Goal: Information Seeking & Learning: Learn about a topic

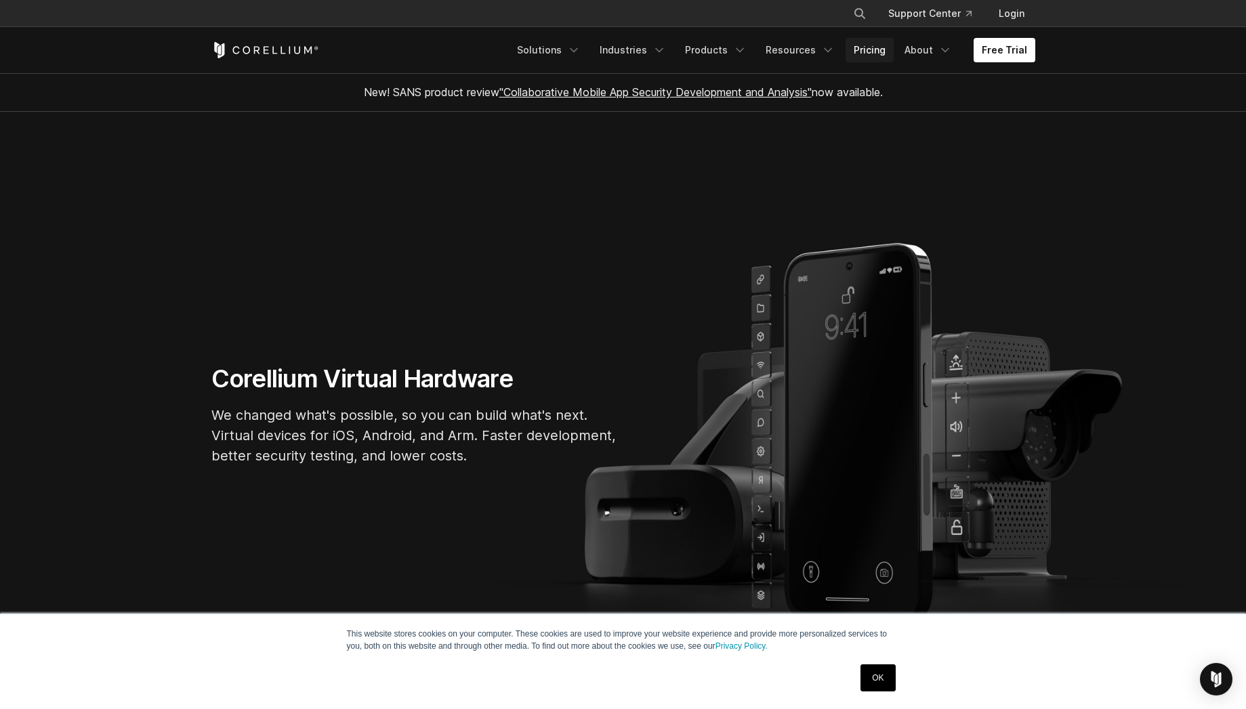
click at [859, 57] on link "Pricing" at bounding box center [870, 50] width 48 height 24
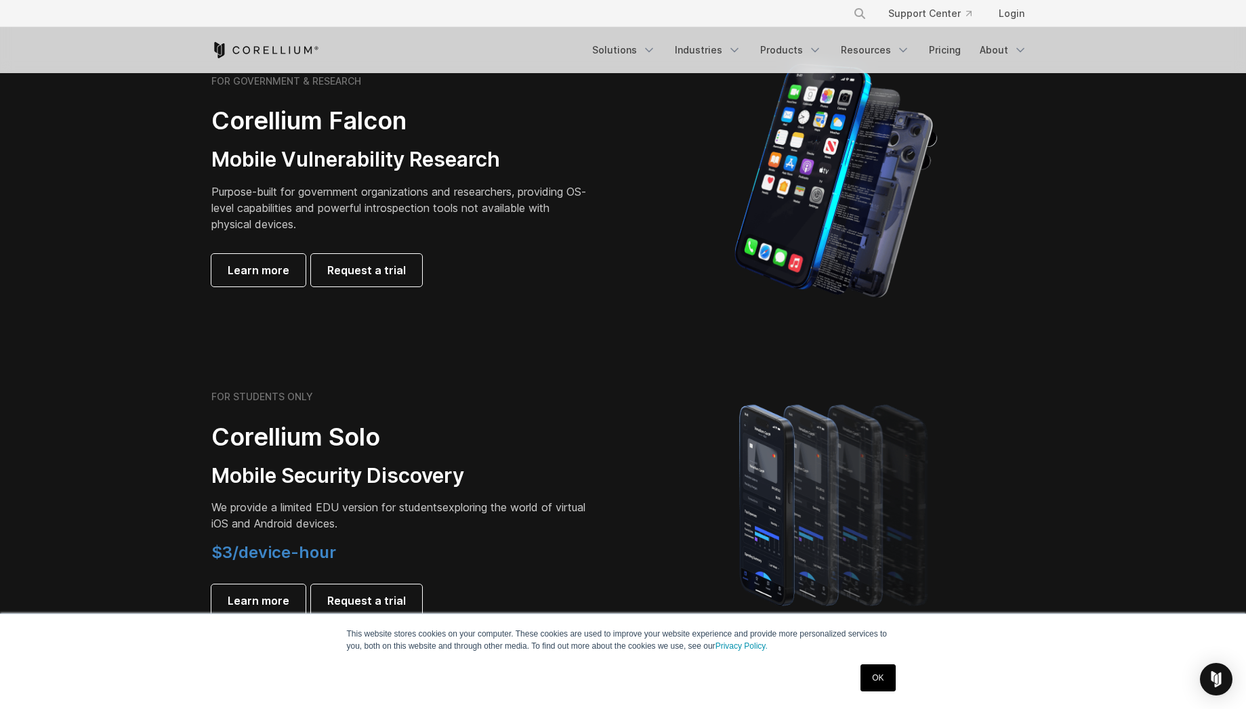
scroll to position [854, 0]
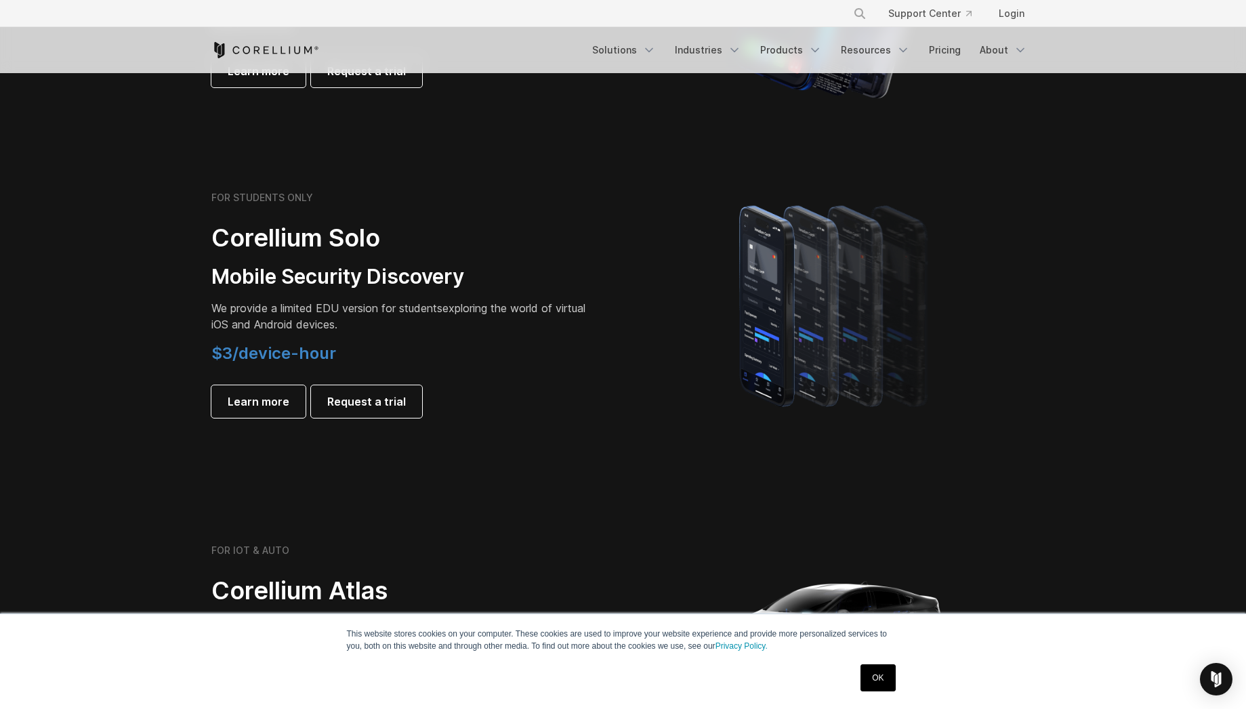
click at [233, 309] on span "We provide a limited EDU version for students" at bounding box center [326, 308] width 231 height 14
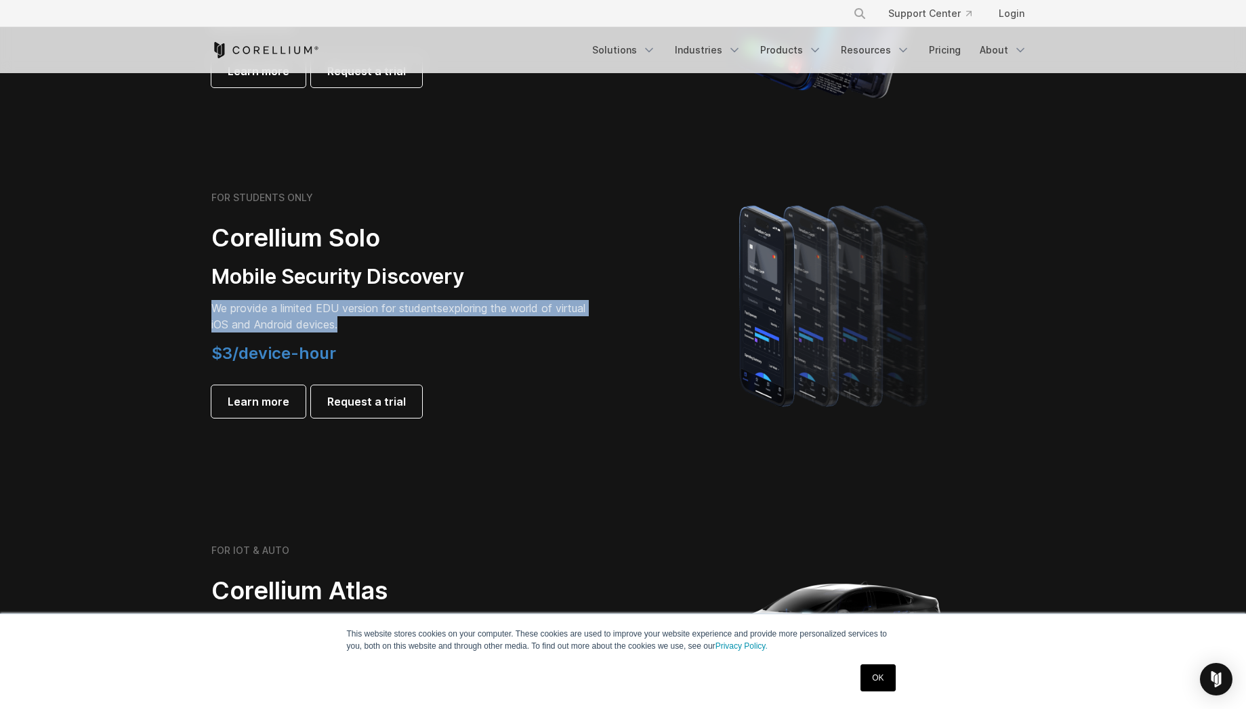
click at [233, 309] on span "We provide a limited EDU version for students" at bounding box center [326, 308] width 231 height 14
click at [481, 343] on h4 "$3/device-hour" at bounding box center [400, 353] width 379 height 20
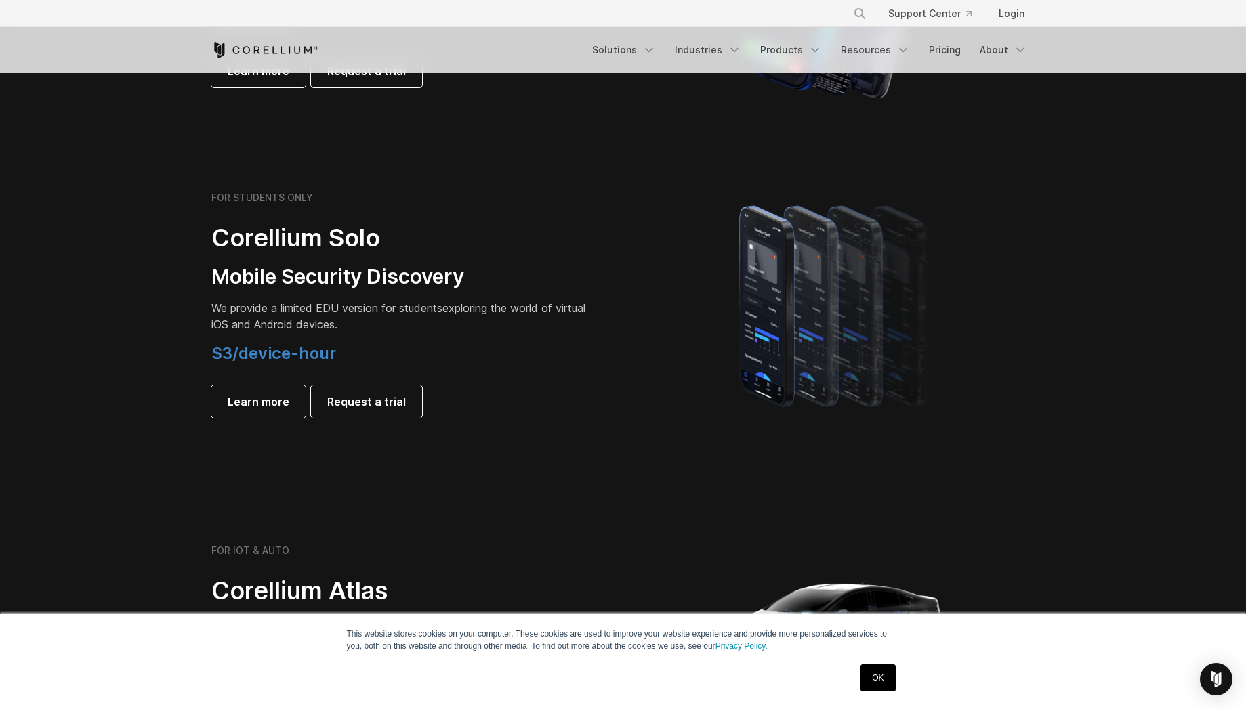
scroll to position [610, 0]
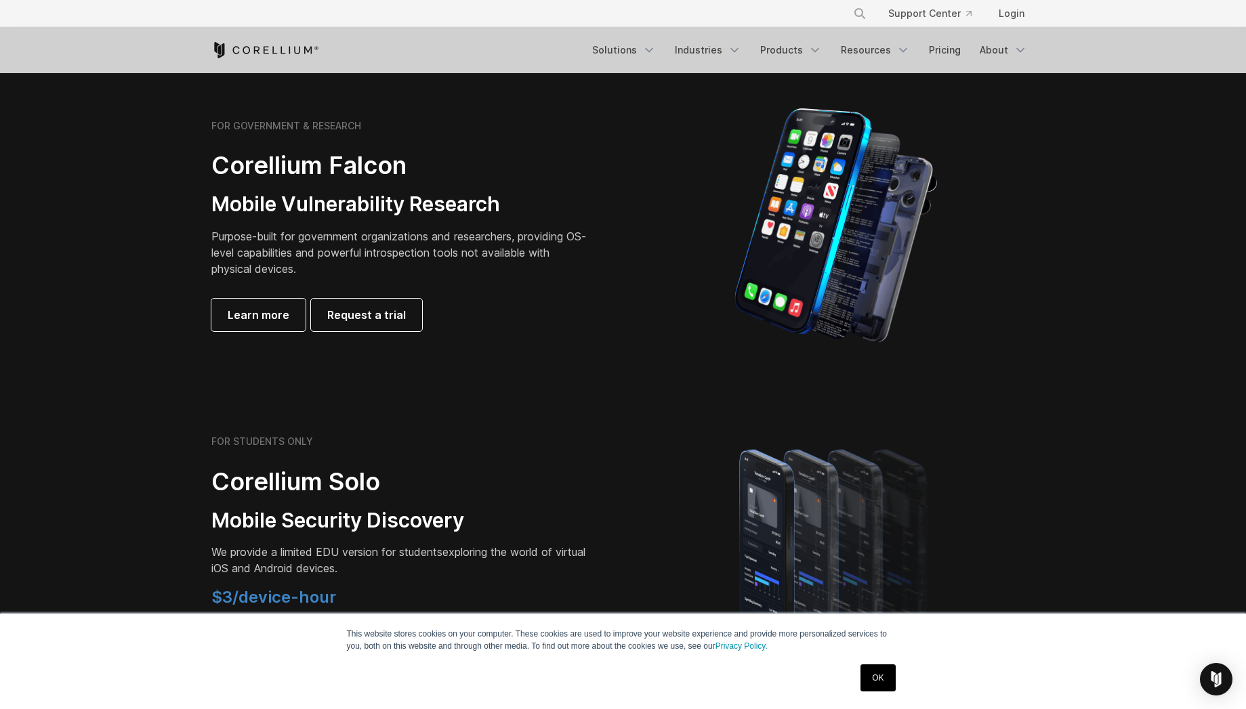
click at [259, 234] on p "Purpose-built for government organizations and researchers, providing OS-level …" at bounding box center [400, 252] width 379 height 49
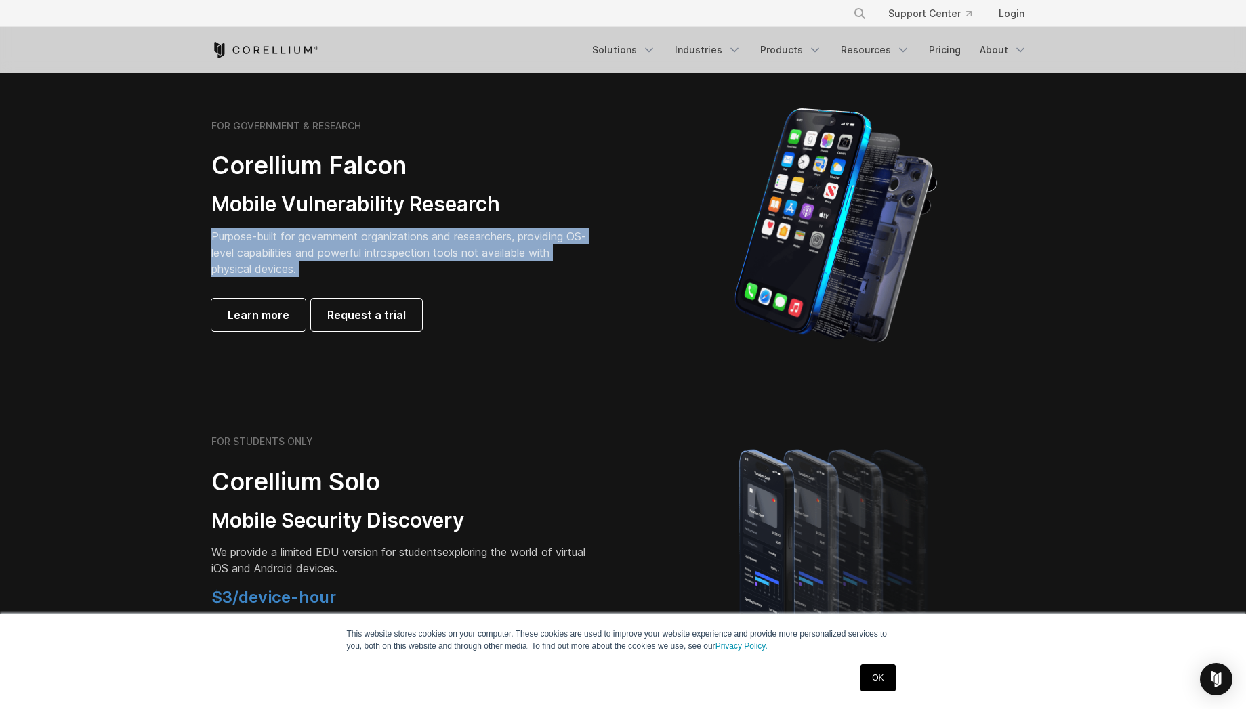
click at [259, 234] on p "Purpose-built for government organizations and researchers, providing OS-level …" at bounding box center [400, 252] width 379 height 49
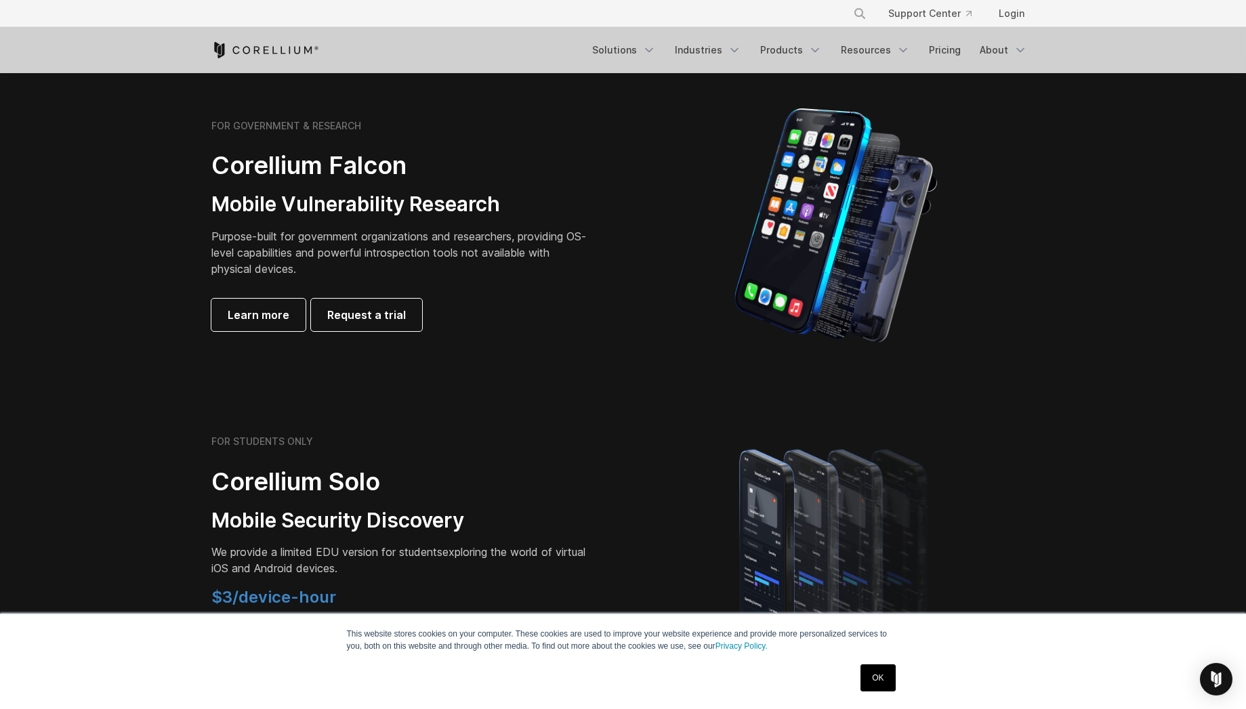
click at [428, 278] on div "FOR GOVERNMENT & RESEARCH Corellium Falcon Mobile Vulnerability Research Purpos…" at bounding box center [400, 225] width 379 height 211
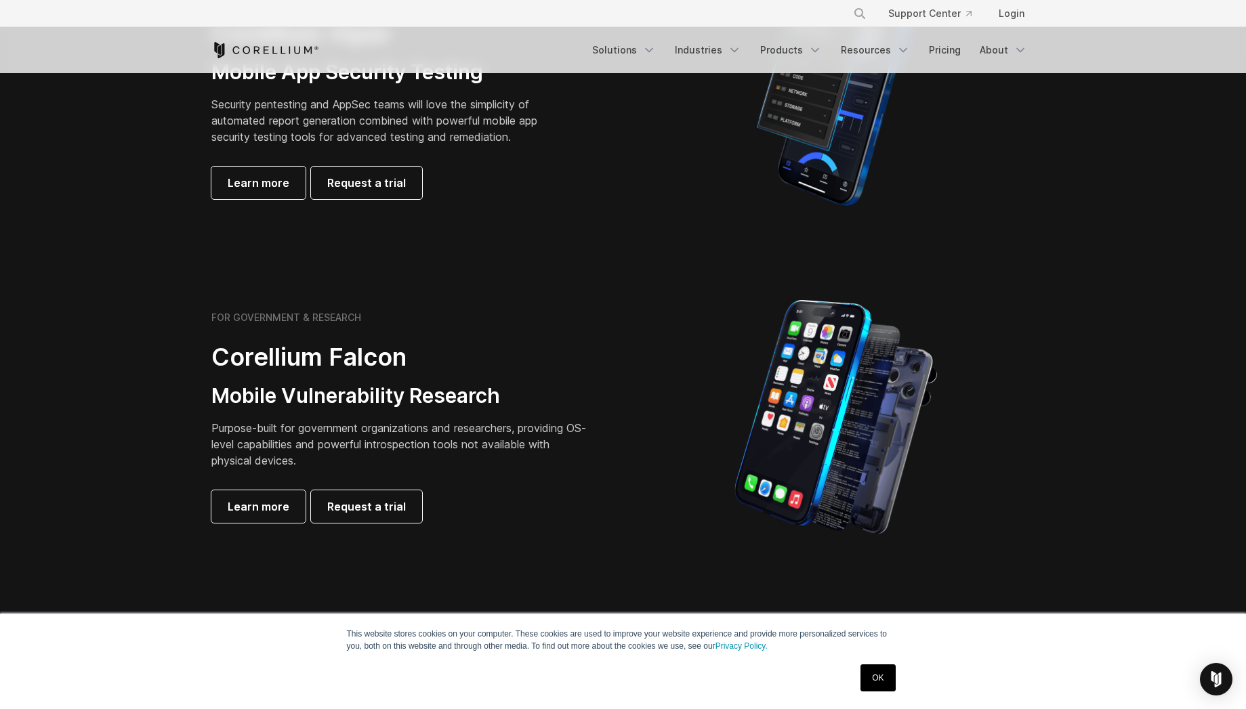
scroll to position [122, 0]
